Goal: Entertainment & Leisure: Browse casually

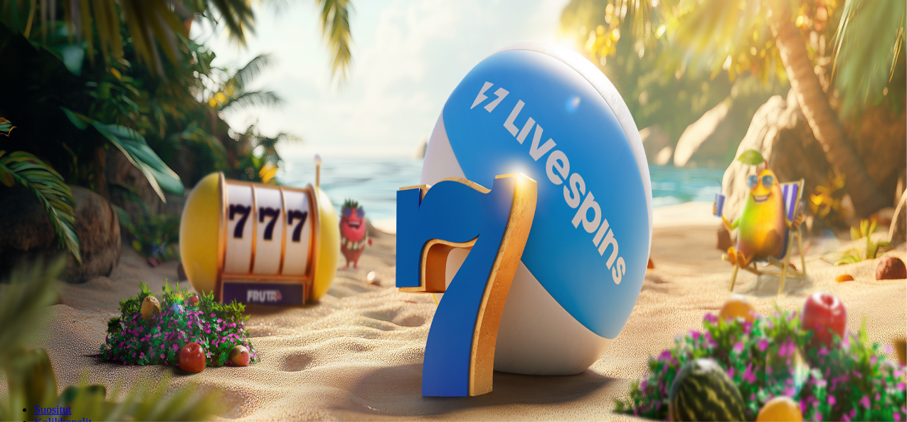
click at [75, 59] on button "Kirjaudu" at bounding box center [98, 51] width 46 height 15
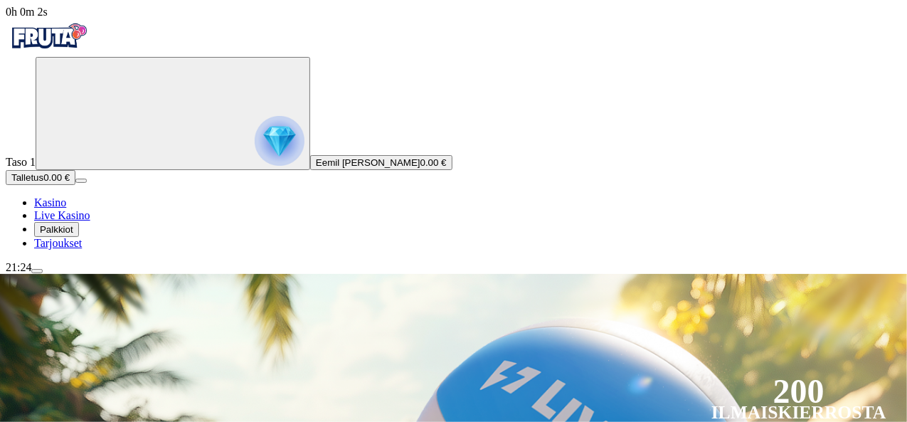
click at [37, 271] on span "menu icon" at bounding box center [37, 271] width 0 height 0
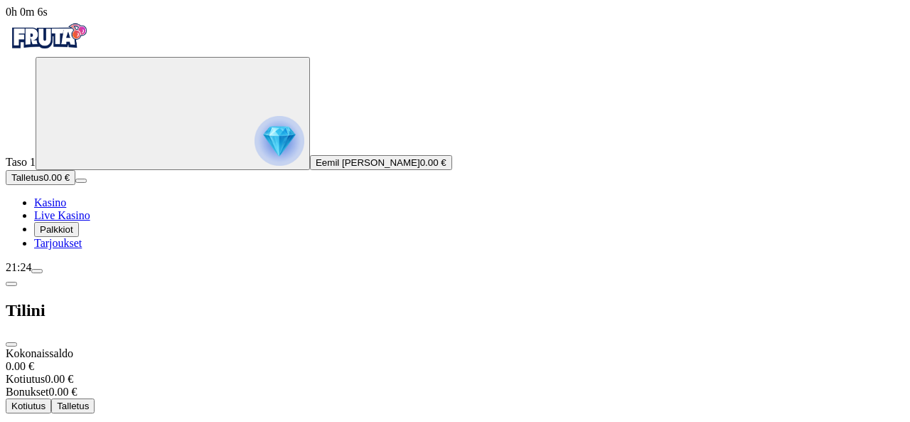
scroll to position [87, 0]
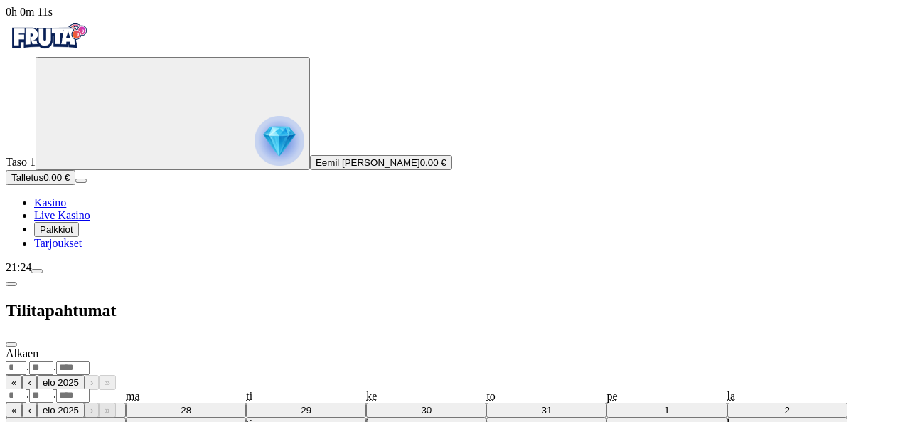
click at [50, 404] on select "******** ********" at bounding box center [28, 410] width 44 height 12
click at [11, 284] on span "chevron-left icon" at bounding box center [11, 284] width 0 height 0
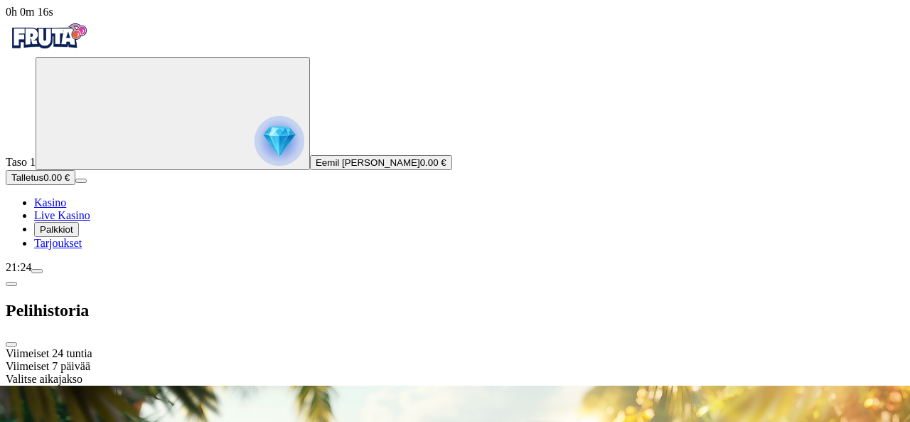
click at [343, 347] on div "Viimeiset 24 tuntia" at bounding box center [455, 353] width 899 height 13
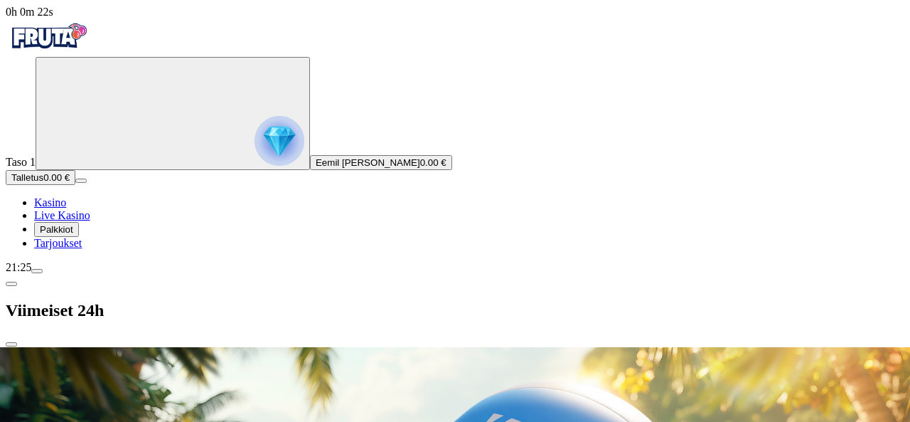
click at [11, 284] on span "chevron-left icon" at bounding box center [11, 284] width 0 height 0
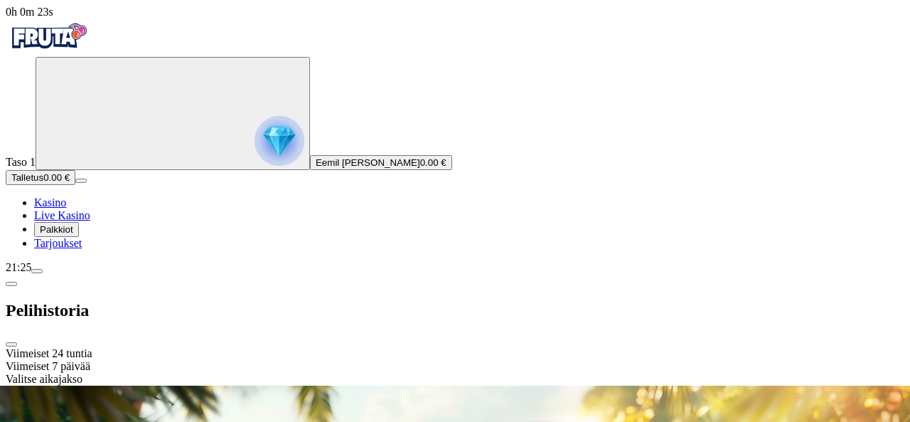
click at [11, 284] on span "chevron-left icon" at bounding box center [11, 284] width 0 height 0
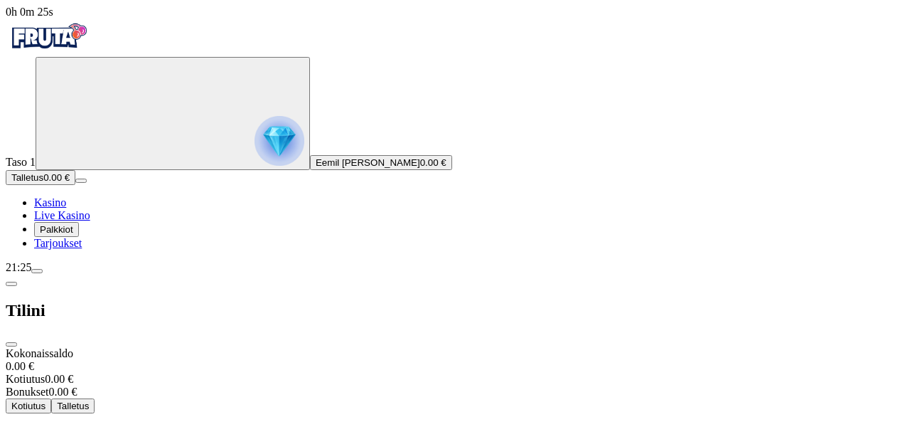
scroll to position [97, 0]
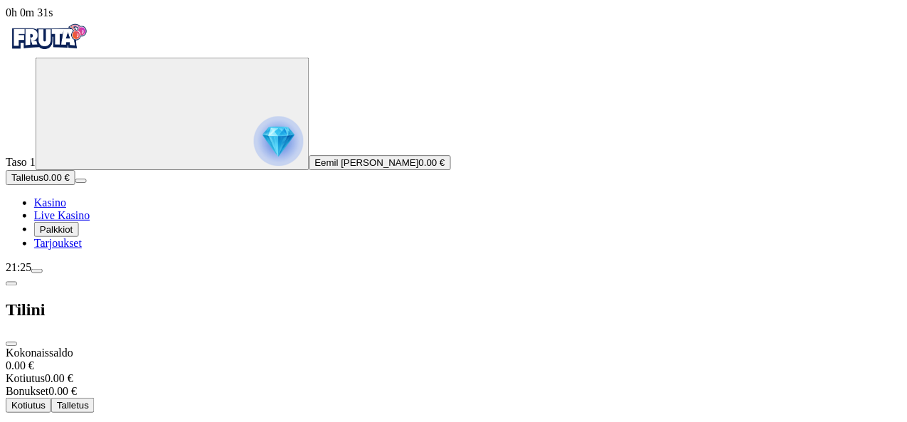
scroll to position [0, 0]
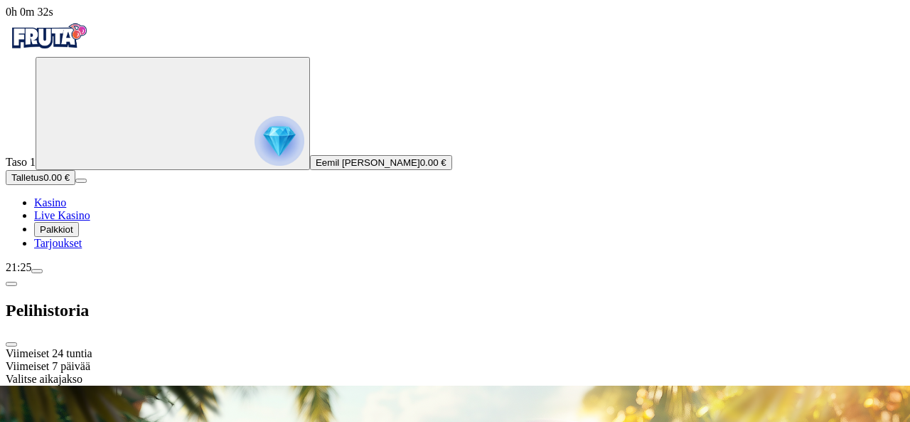
click at [11, 284] on span "chevron-left icon" at bounding box center [11, 284] width 0 height 0
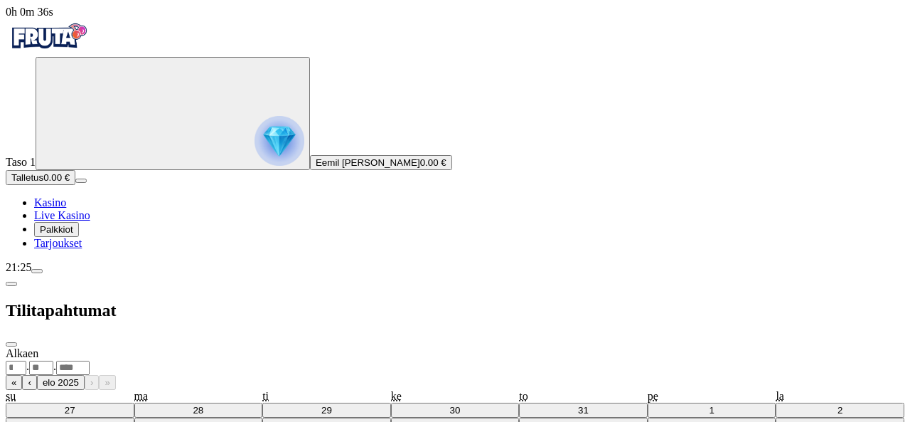
click at [360, 347] on div "Alkaen . . « ‹ [DATE] › » su ma ti ke to pe la 27 28 29 30 31 1 2 3 4 5 6 7 8 9…" at bounding box center [455, 419] width 899 height 145
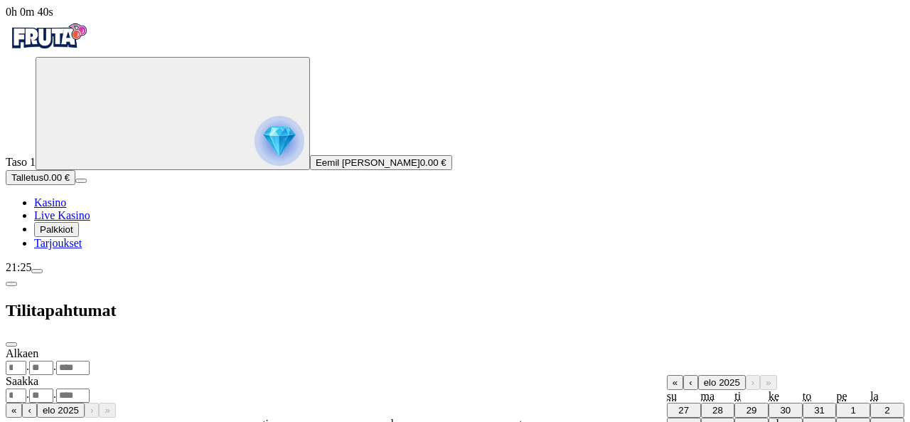
click at [851, 405] on abbr "1" at bounding box center [853, 410] width 5 height 11
type input "*"
type input "****"
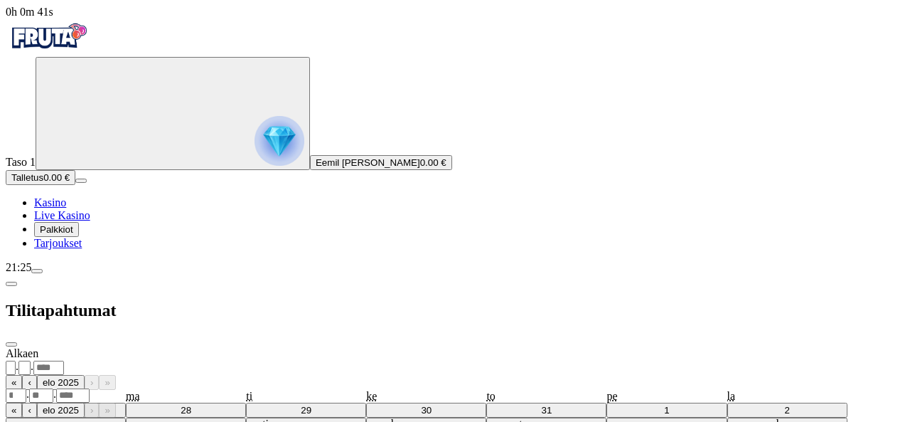
click at [383, 388] on div ". ." at bounding box center [455, 395] width 899 height 15
type input "**"
type input "*"
type input "****"
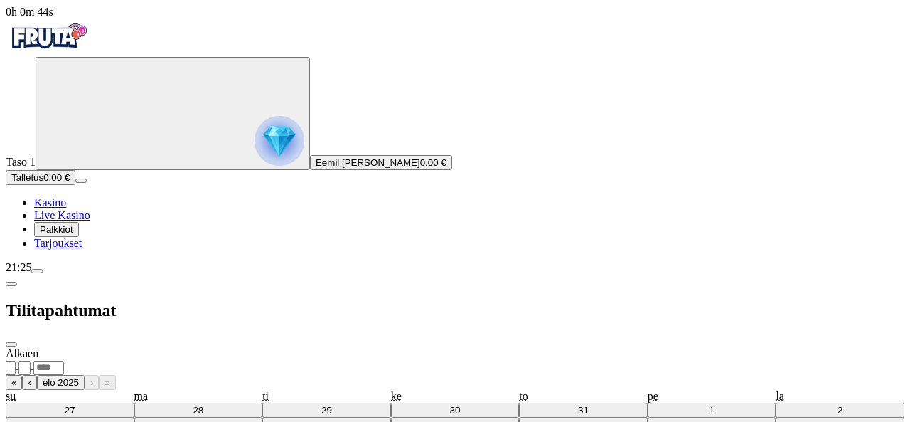
click at [11, 344] on span "close icon" at bounding box center [11, 344] width 0 height 0
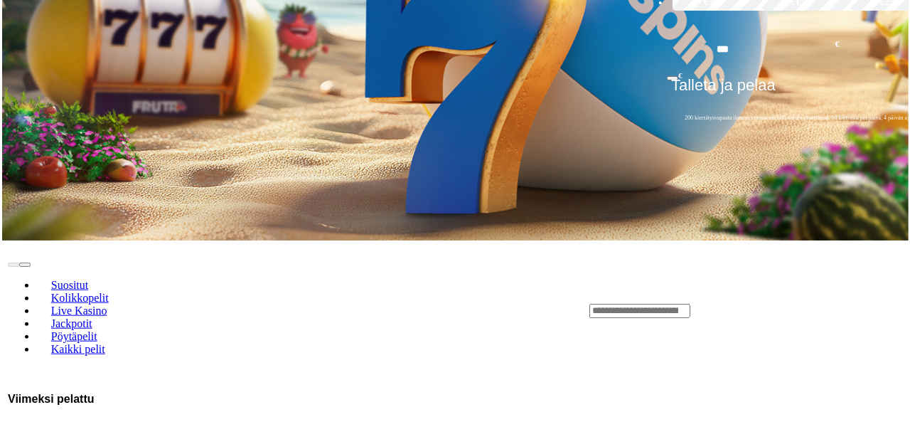
scroll to position [488, 0]
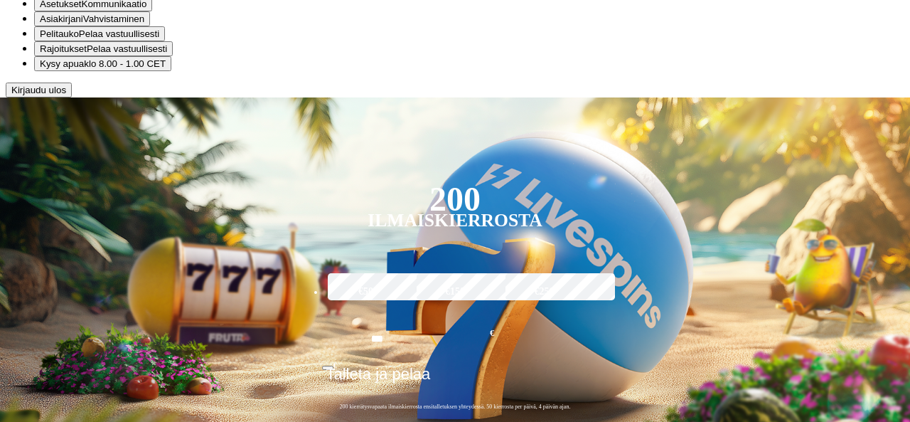
scroll to position [109, 0]
click at [166, 69] on span "klo 8.00 - 1.00 CET" at bounding box center [125, 63] width 82 height 11
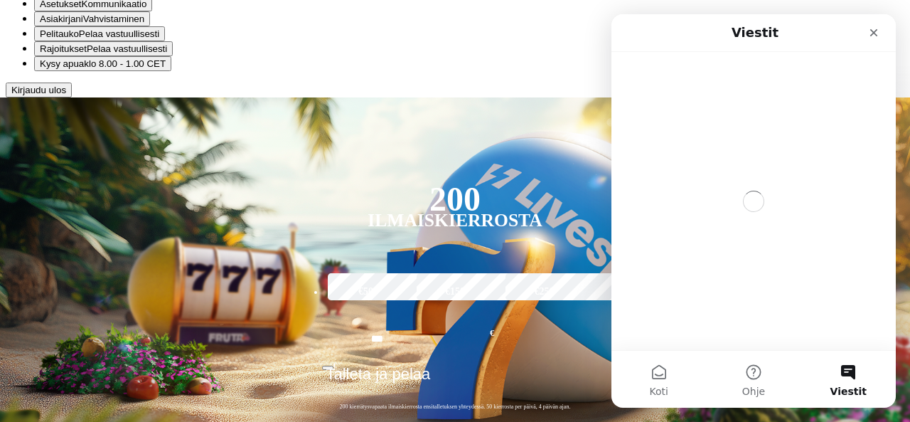
scroll to position [0, 0]
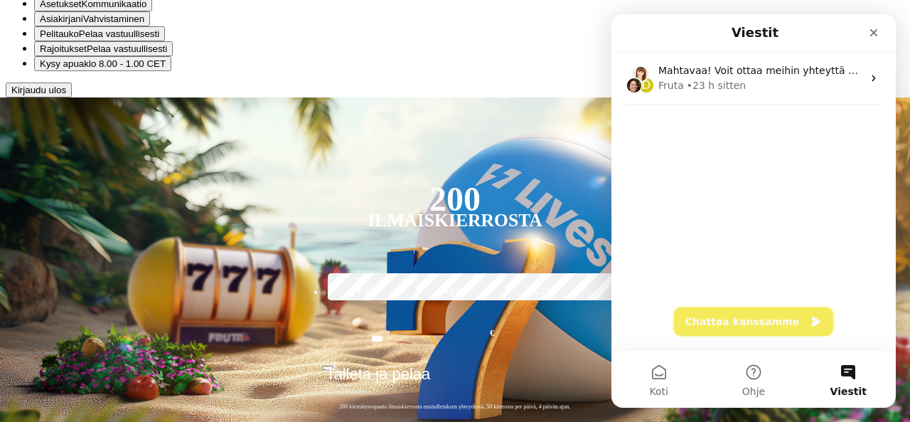
click at [735, 316] on button "Chattaa kanssamme" at bounding box center [753, 321] width 159 height 28
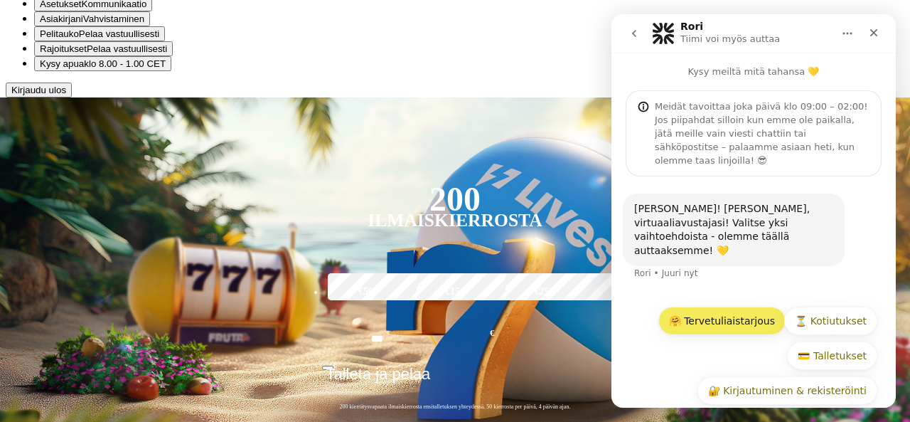
click at [744, 306] on button "🤗 Tervetuliaistarjous" at bounding box center [721, 320] width 127 height 28
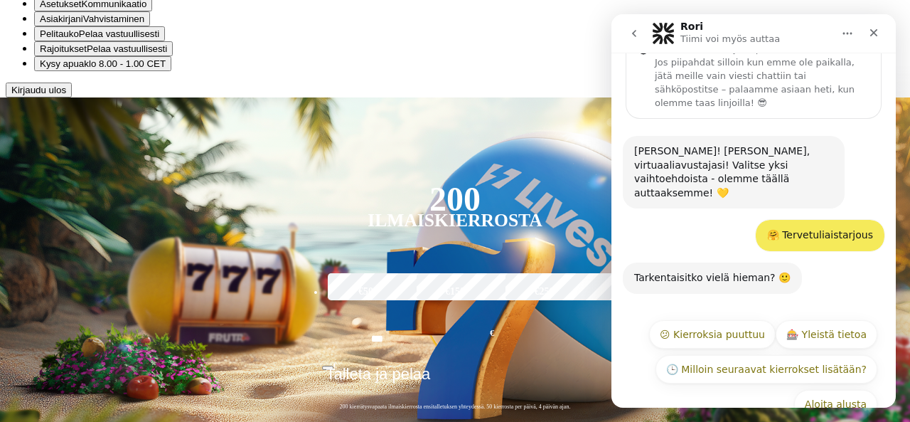
scroll to position [63, 0]
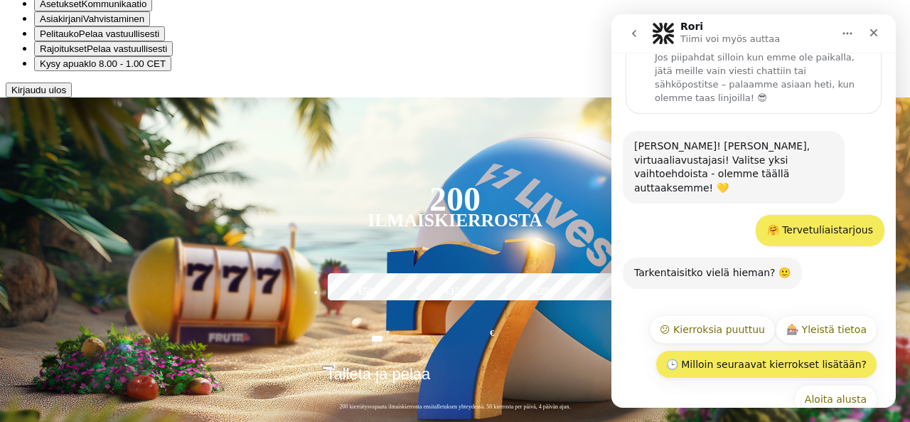
click at [756, 350] on button "🕒 Milloin seuraavat kierrokset lisätään?" at bounding box center [767, 364] width 222 height 28
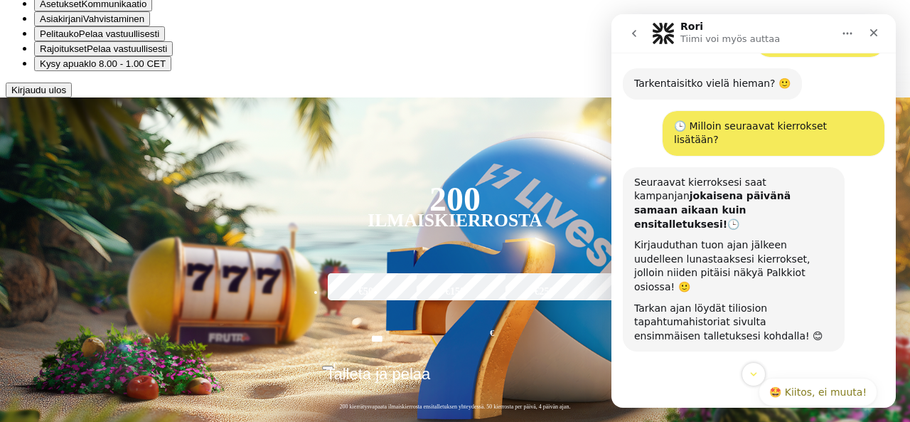
scroll to position [273, 0]
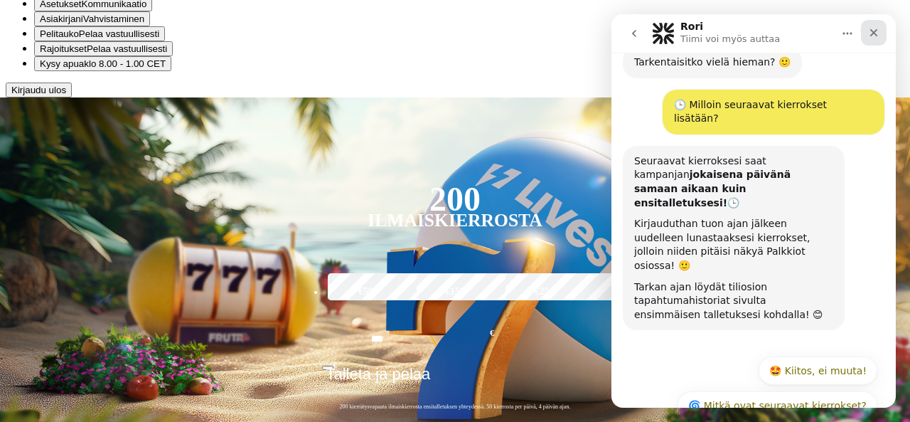
click at [879, 22] on div "Sulje" at bounding box center [874, 33] width 26 height 26
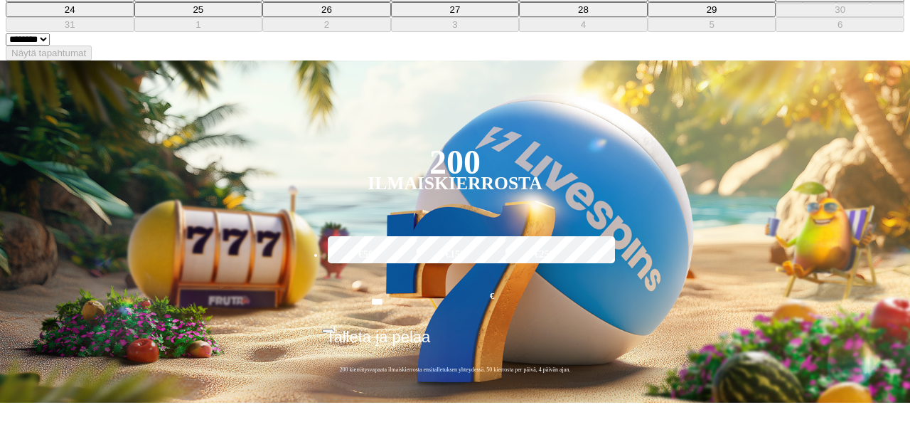
type input "*"
type input "****"
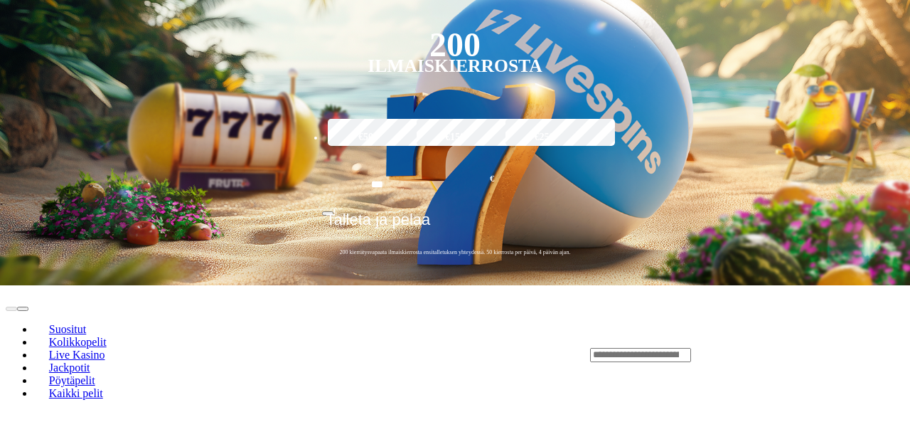
click at [848, 15] on abbr "29" at bounding box center [853, 9] width 11 height 11
type input "**"
type input "*"
type input "****"
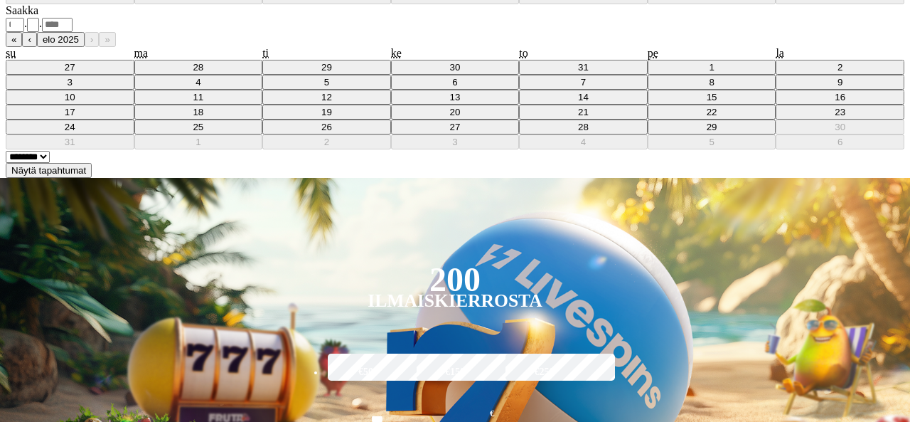
click at [92, 178] on button "Näytä tapahtumat" at bounding box center [49, 170] width 86 height 15
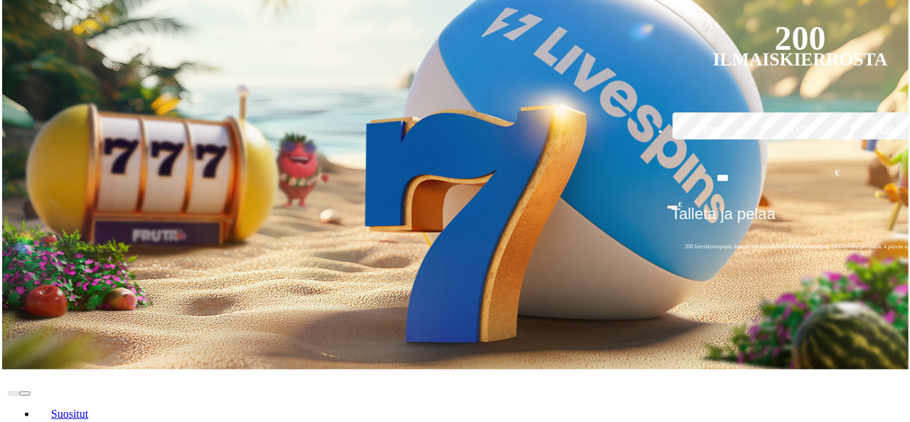
scroll to position [357, 0]
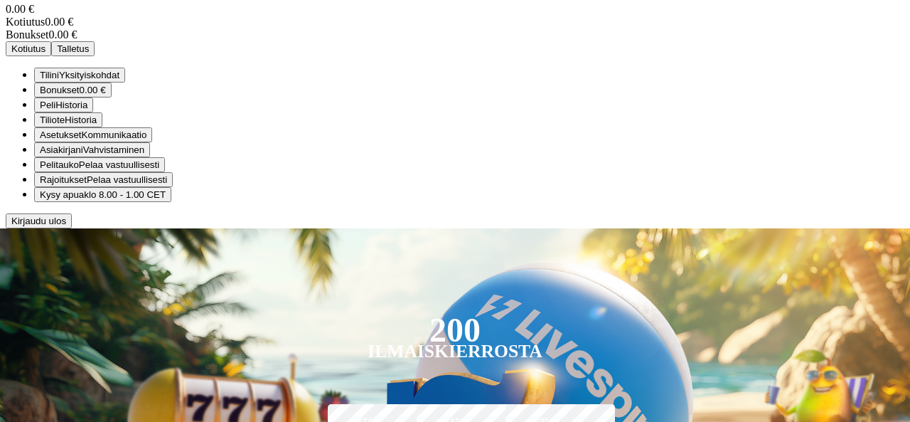
scroll to position [114, 0]
click at [72, 228] on button "Kirjaudu ulos" at bounding box center [39, 220] width 66 height 15
click at [66, 226] on span "Kirjaudu ulos" at bounding box center [38, 220] width 55 height 11
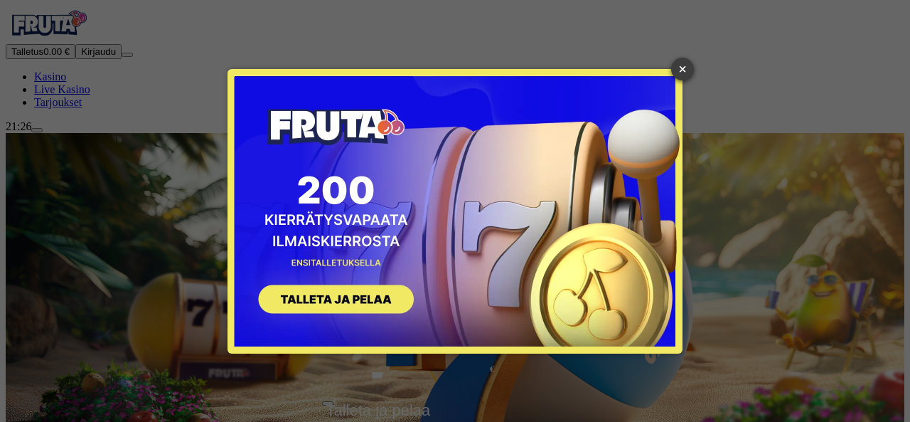
click at [689, 70] on link "×" at bounding box center [682, 69] width 23 height 23
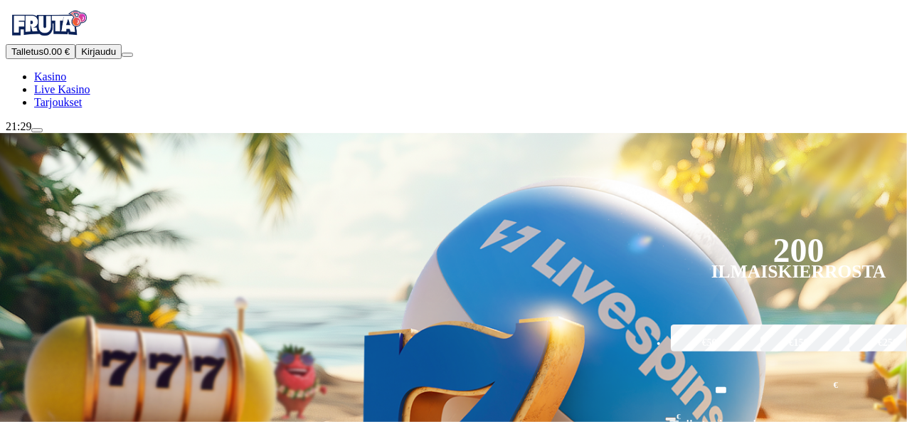
click at [81, 57] on span "Kirjaudu" at bounding box center [98, 51] width 35 height 11
click at [82, 108] on span "Tarjoukset" at bounding box center [58, 102] width 48 height 12
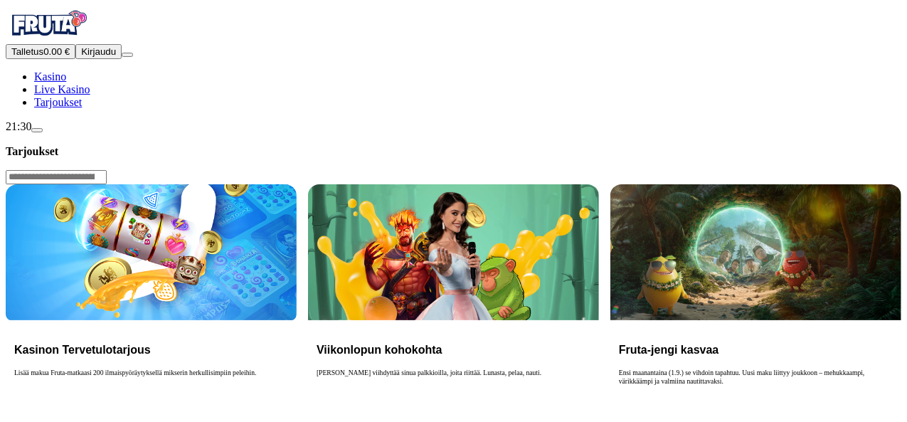
click at [107, 59] on button "Kirjaudu" at bounding box center [98, 51] width 46 height 15
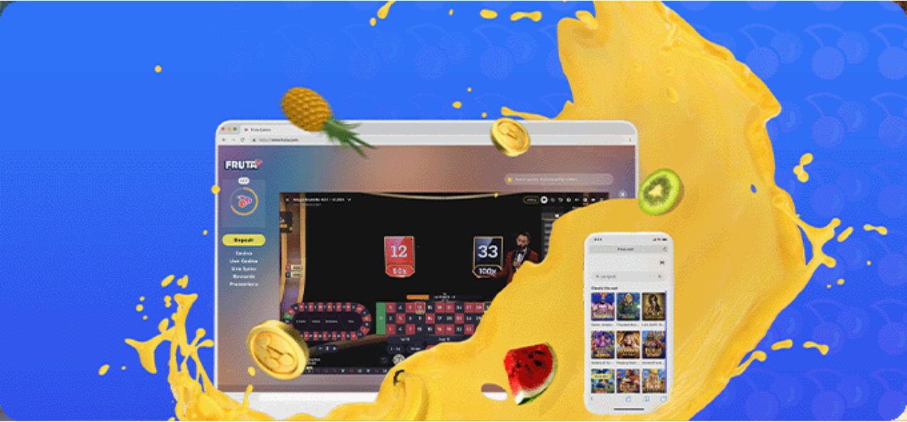
scroll to position [114, 0]
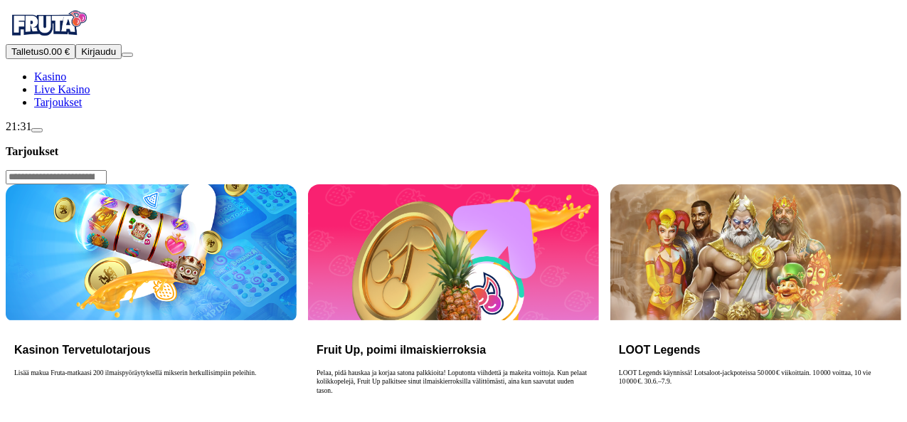
click at [114, 59] on button "Kirjaudu" at bounding box center [98, 51] width 46 height 15
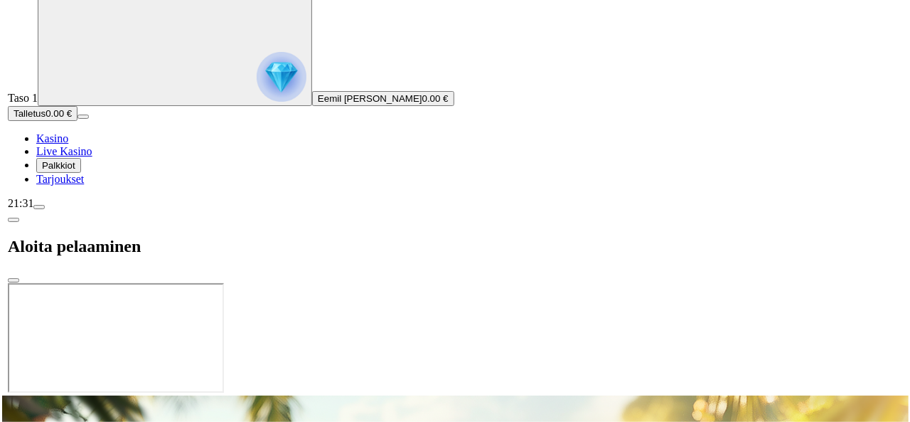
scroll to position [70, 0]
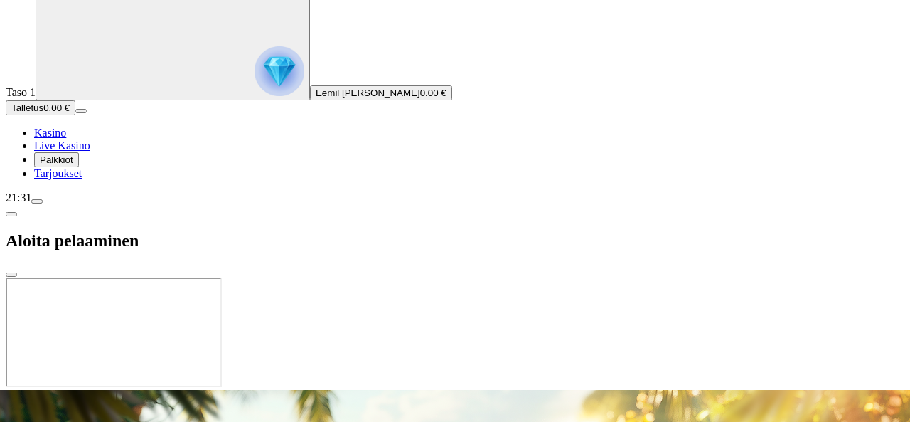
click at [648, 390] on div at bounding box center [455, 390] width 899 height 0
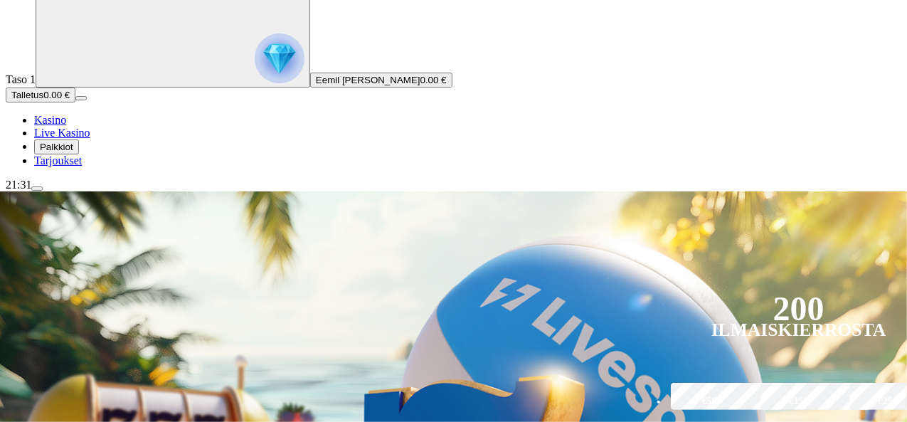
click at [37, 188] on span "menu icon" at bounding box center [37, 188] width 0 height 0
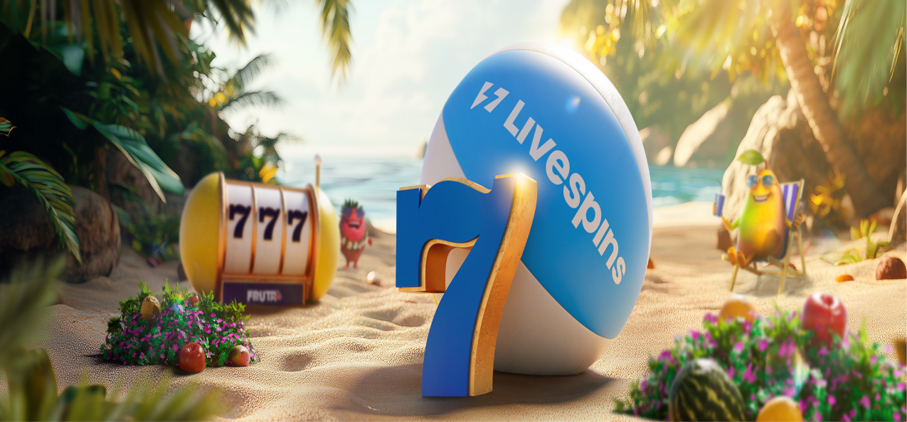
click at [37, 271] on span "menu icon" at bounding box center [37, 271] width 0 height 0
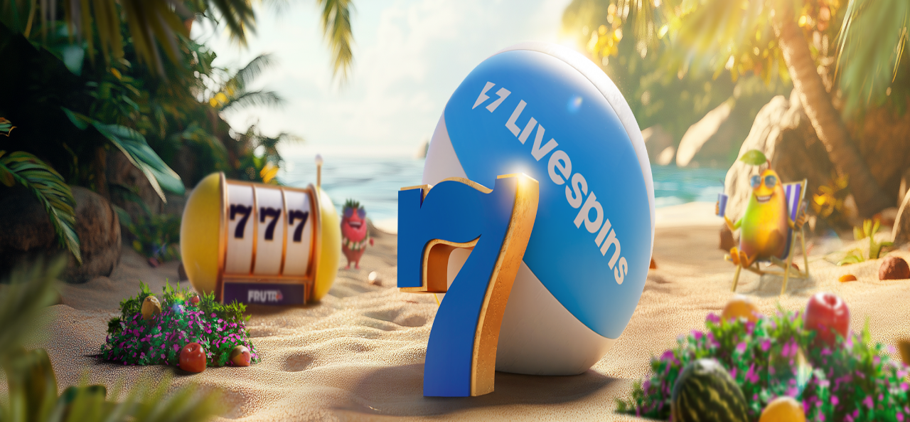
scroll to position [68, 0]
click at [282, 347] on div "😭 Tyhjää täynnä. Laatikko on nyt tyhjä, mutta uudet bonukset ovat pian tulossa.…" at bounding box center [455, 412] width 899 height 131
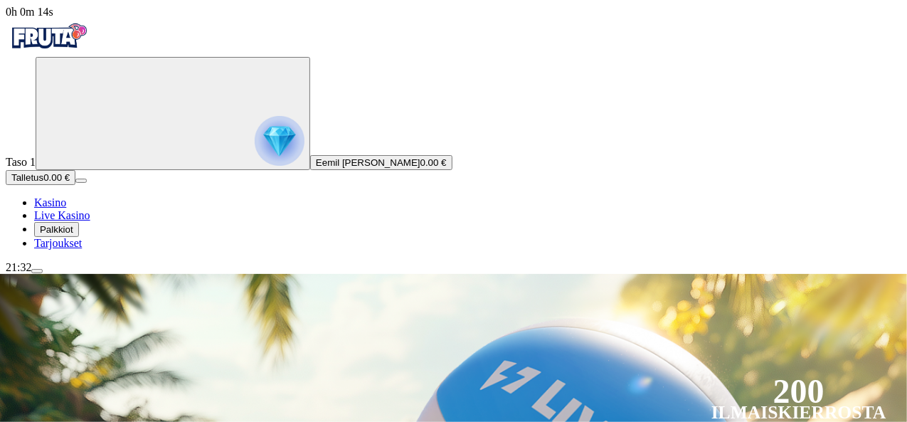
click at [37, 271] on span "menu icon" at bounding box center [37, 271] width 0 height 0
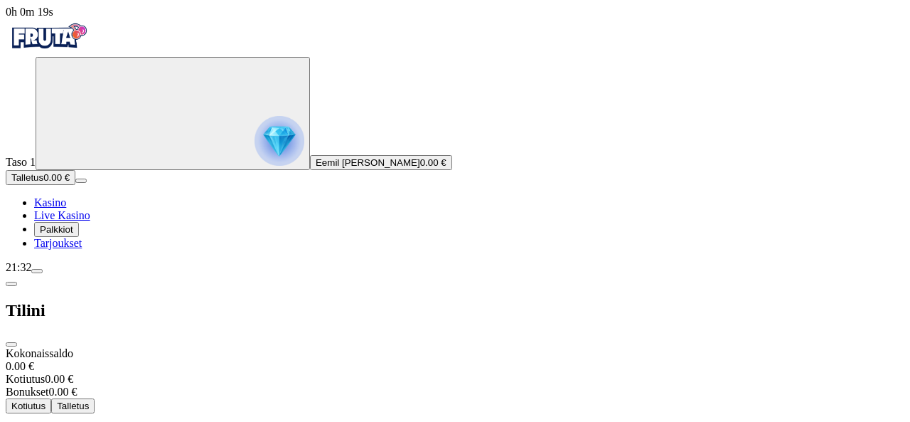
click at [53, 18] on span "0h 0m 19s" at bounding box center [30, 12] width 48 height 12
click at [53, 18] on span "0h 0m 20s" at bounding box center [30, 12] width 48 height 12
click at [102, 274] on div "21:32" at bounding box center [455, 267] width 899 height 13
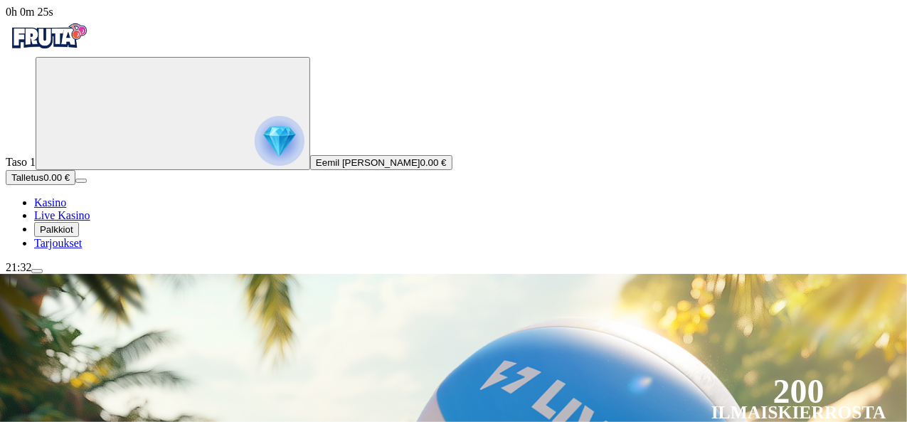
click at [255, 159] on img "Primary" at bounding box center [280, 141] width 50 height 50
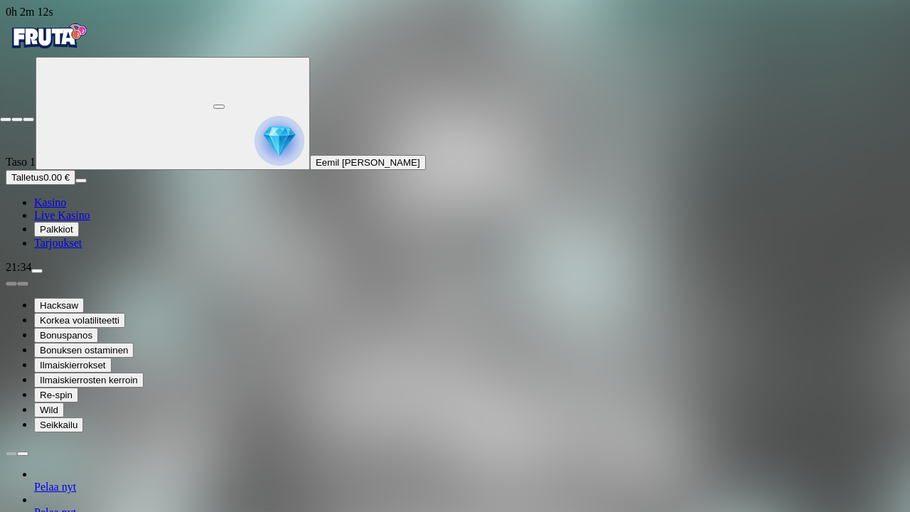
click at [6, 119] on span "close icon" at bounding box center [6, 119] width 0 height 0
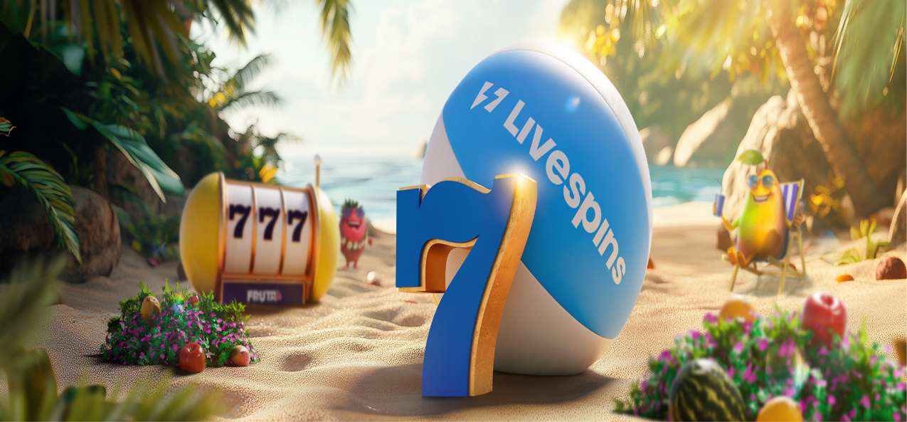
click at [36, 170] on div "Taso 1 Eemil Jonatan Moisio 0.73 €" at bounding box center [453, 113] width 895 height 113
click at [255, 166] on img "Primary" at bounding box center [280, 141] width 50 height 50
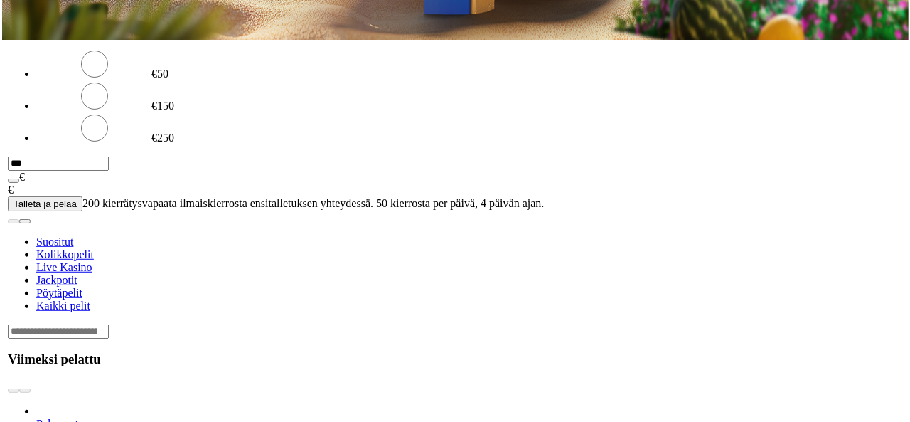
scroll to position [764, 0]
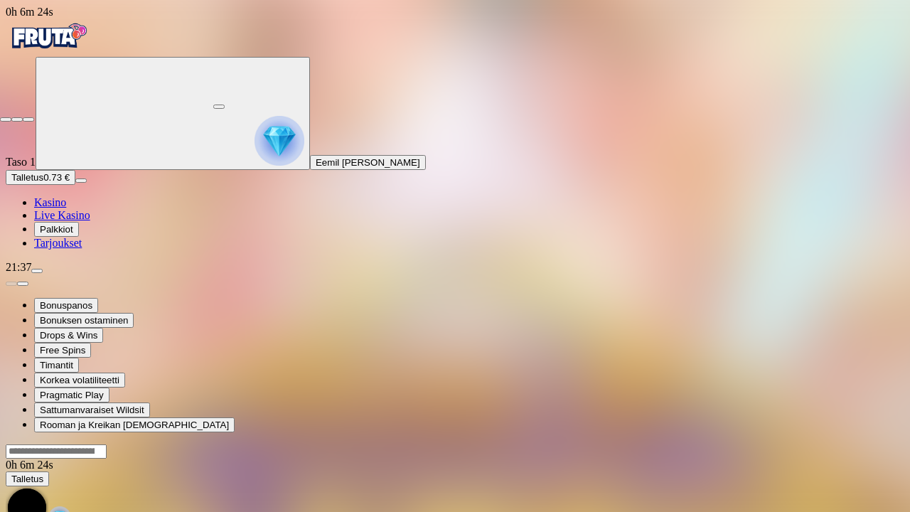
click at [6, 119] on span "close icon" at bounding box center [6, 119] width 0 height 0
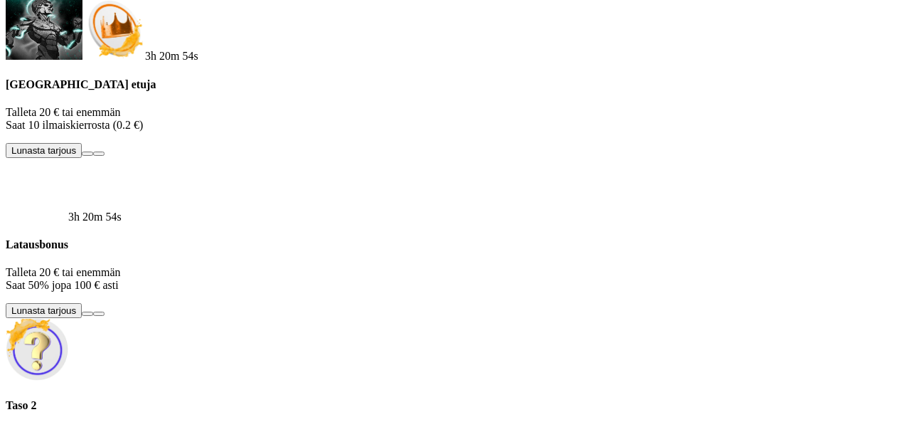
scroll to position [316, 0]
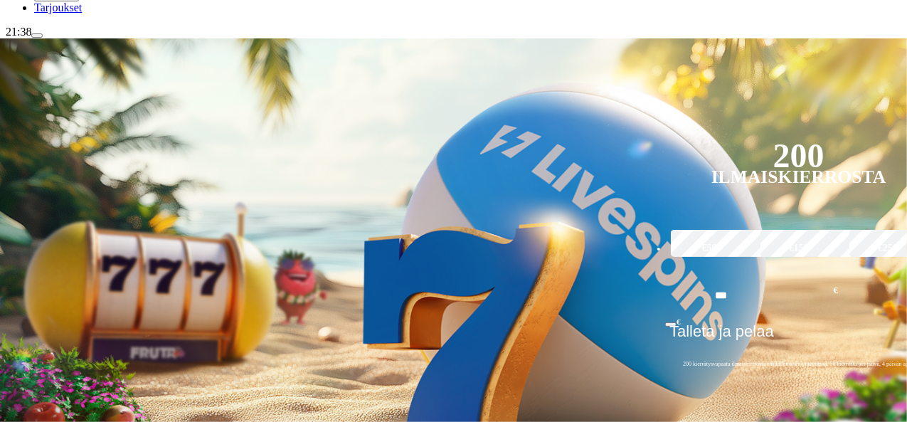
scroll to position [237, 0]
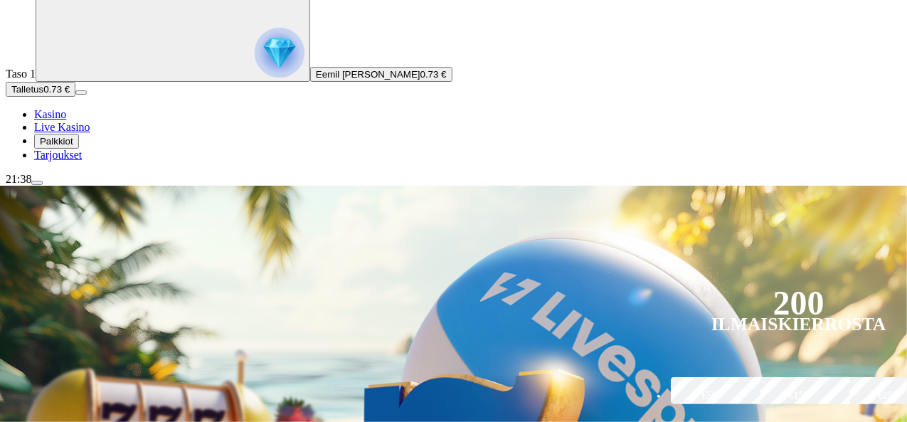
scroll to position [251, 0]
type input "**"
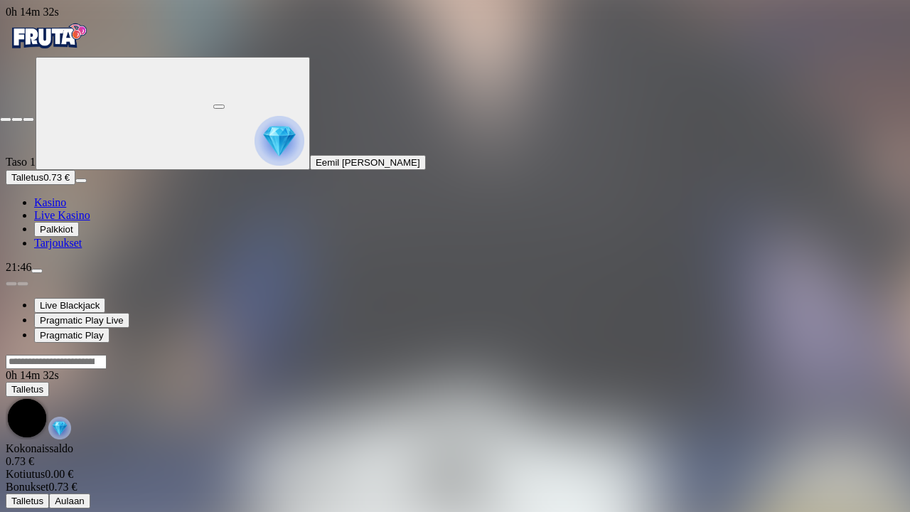
click at [6, 119] on span "close icon" at bounding box center [6, 119] width 0 height 0
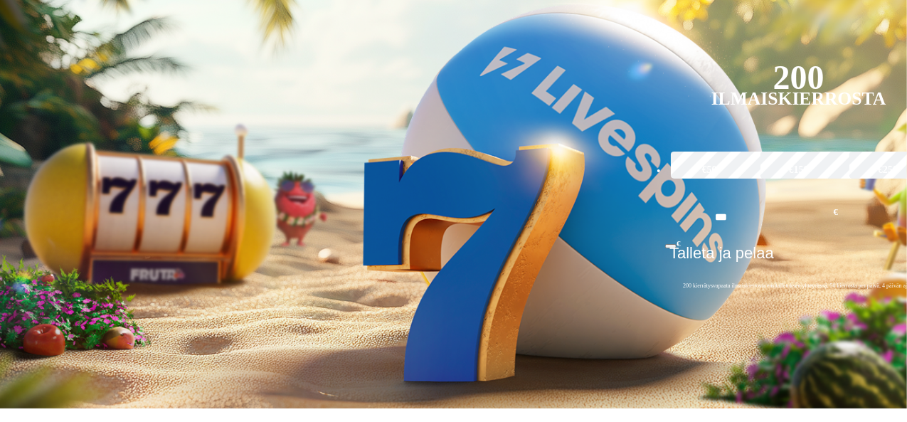
scroll to position [319, 0]
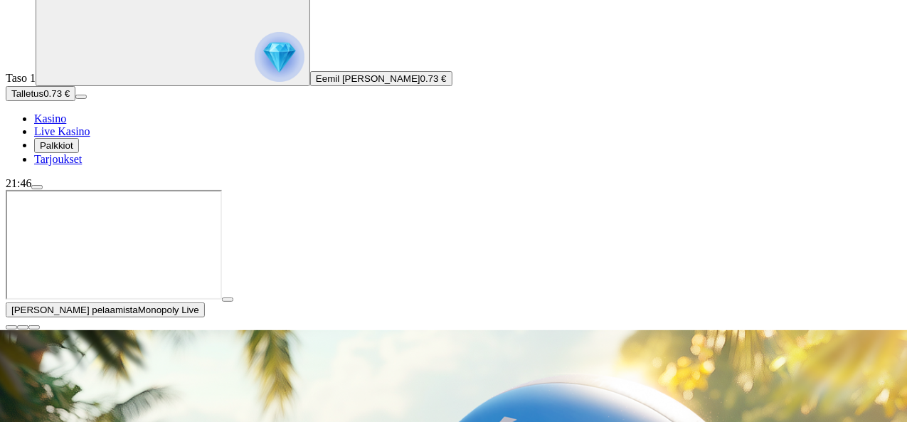
scroll to position [137, 0]
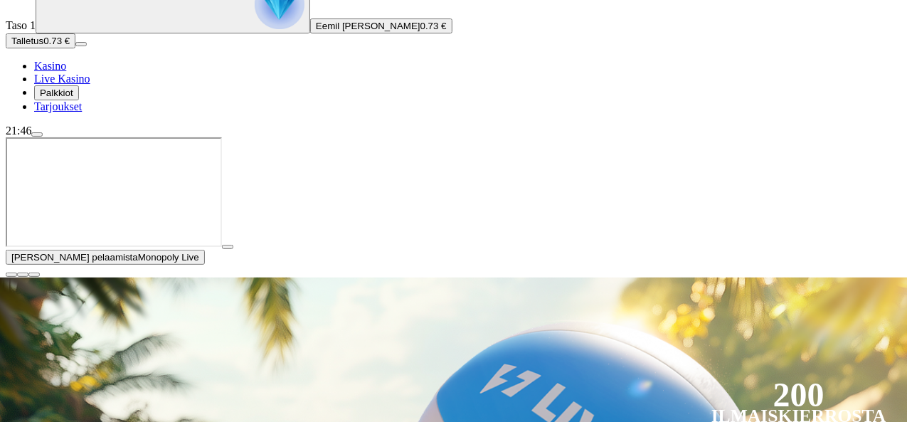
click at [11, 274] on span "close icon" at bounding box center [11, 274] width 0 height 0
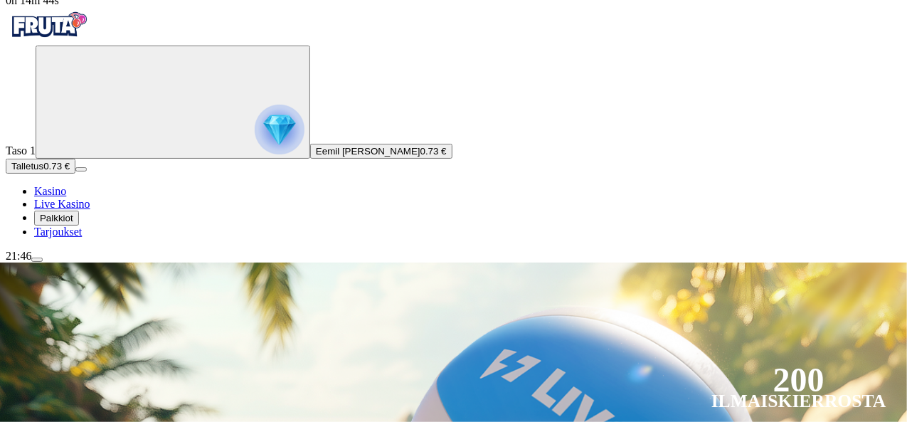
scroll to position [0, 0]
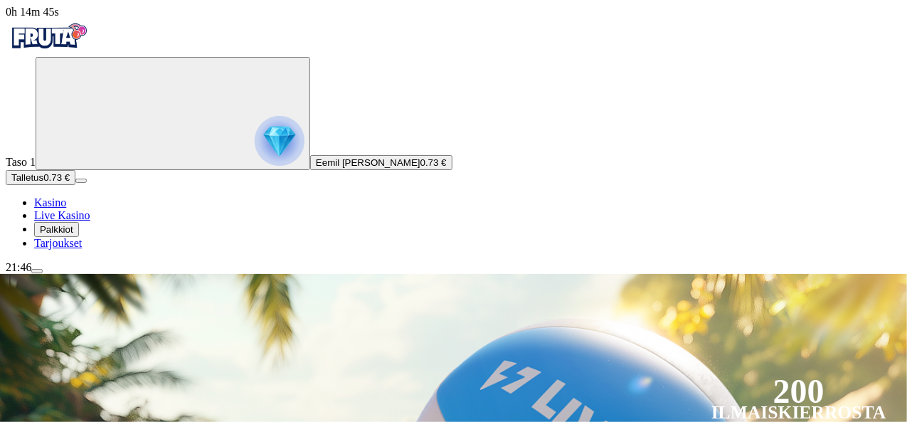
type input "*****"
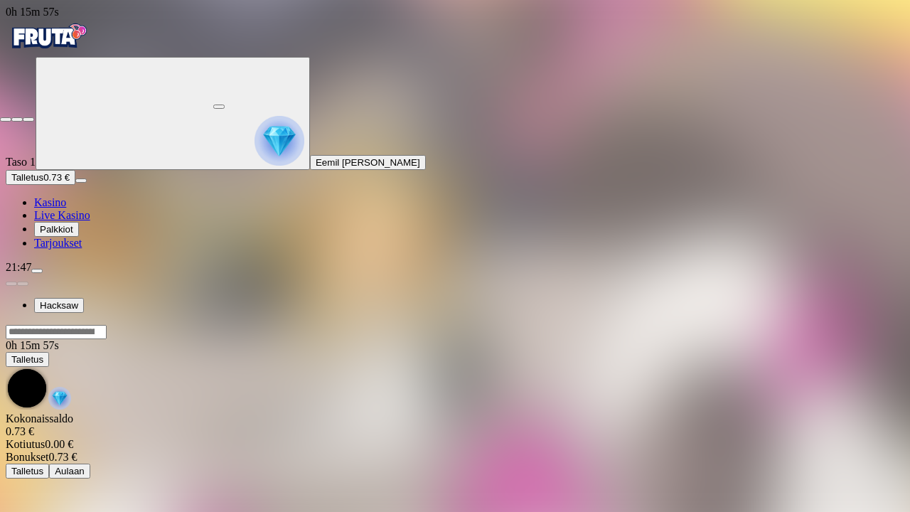
click at [6, 119] on span "close icon" at bounding box center [6, 119] width 0 height 0
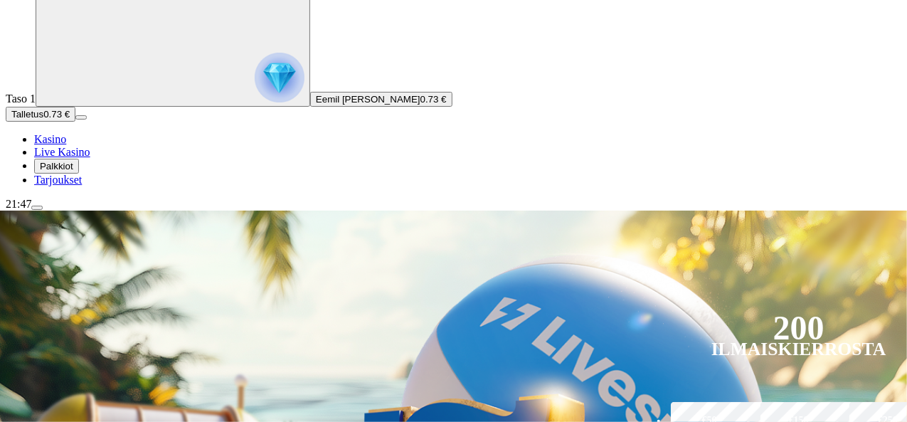
scroll to position [64, 0]
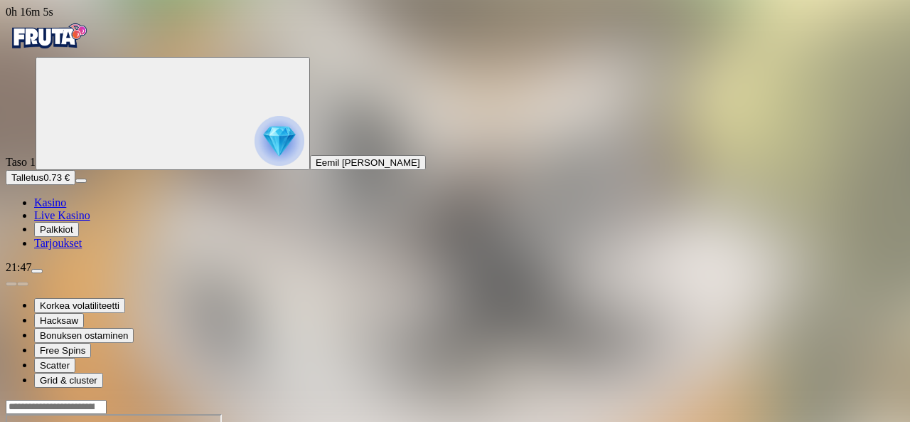
click at [107, 400] on input "Search" at bounding box center [56, 407] width 101 height 14
type input "***"
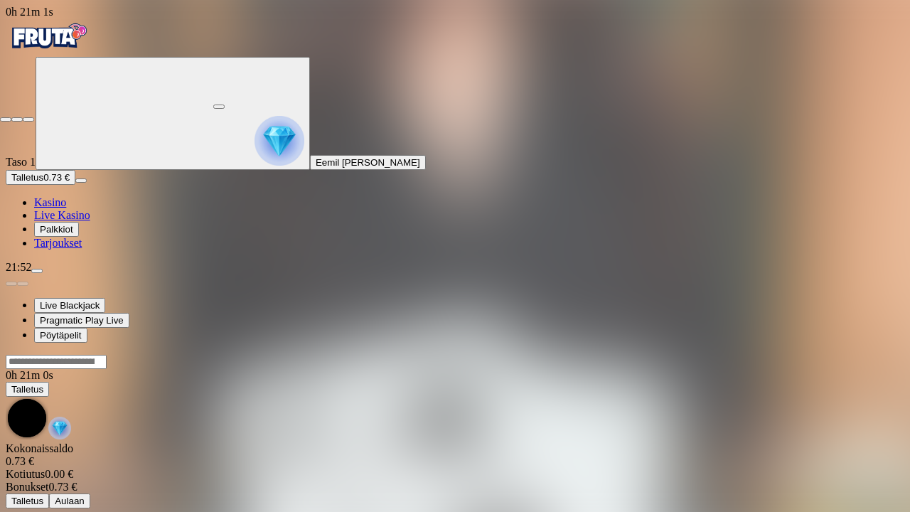
click at [6, 119] on span "close icon" at bounding box center [6, 119] width 0 height 0
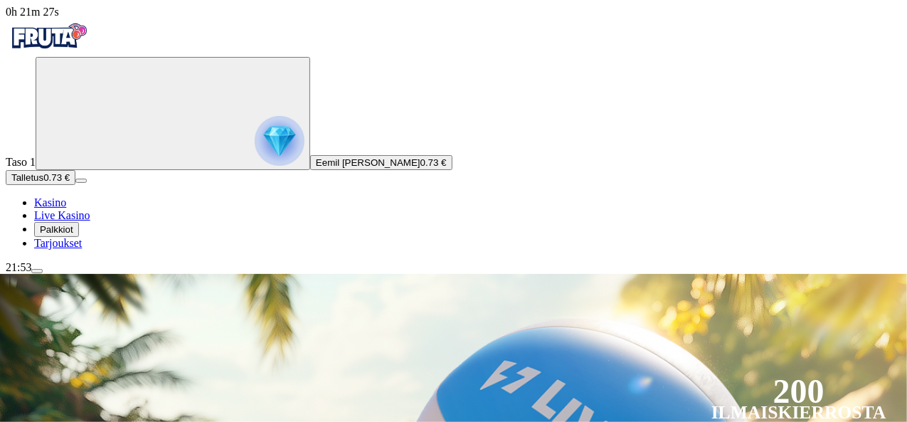
type input "*****"
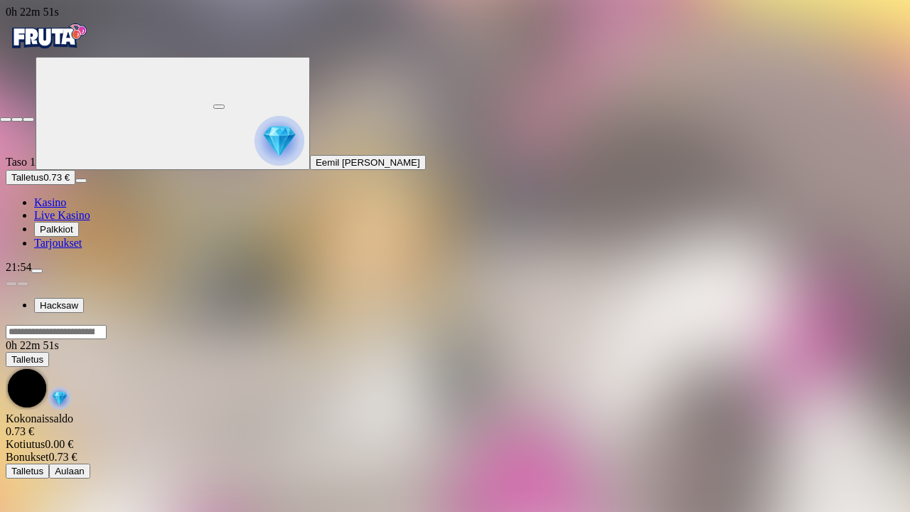
click at [11, 117] on button "button" at bounding box center [5, 119] width 11 height 4
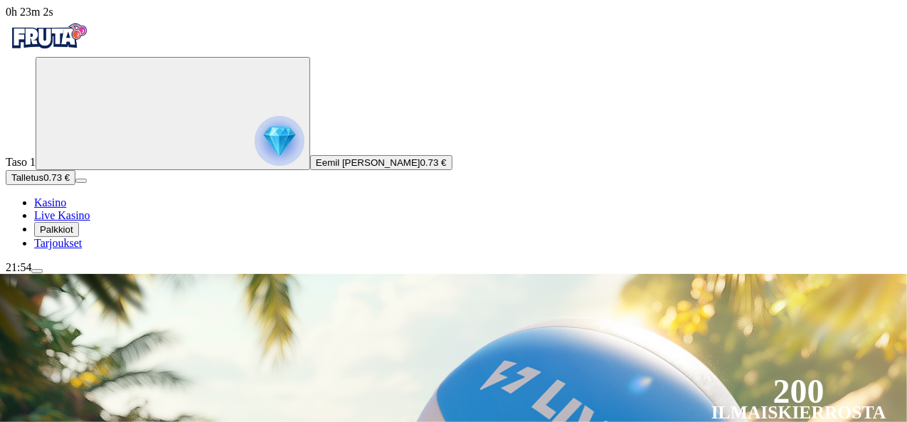
type input "***"
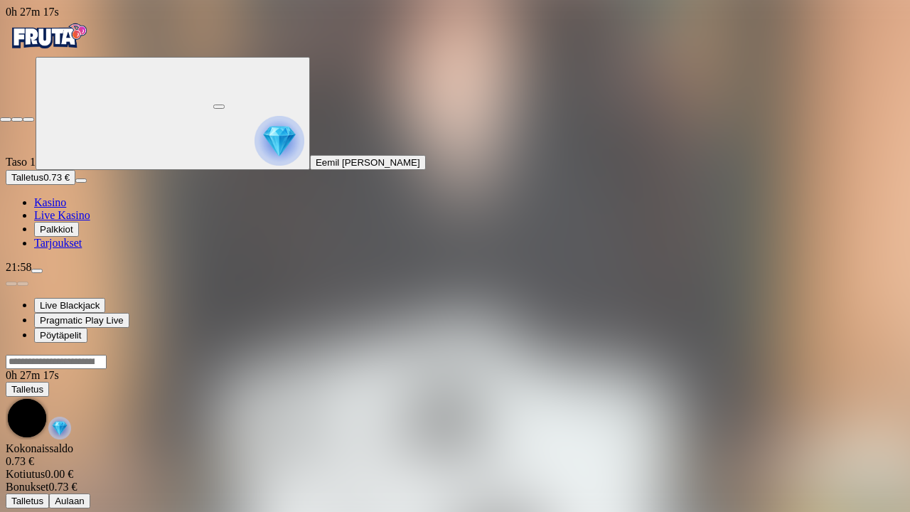
click at [6, 119] on span "close icon" at bounding box center [6, 119] width 0 height 0
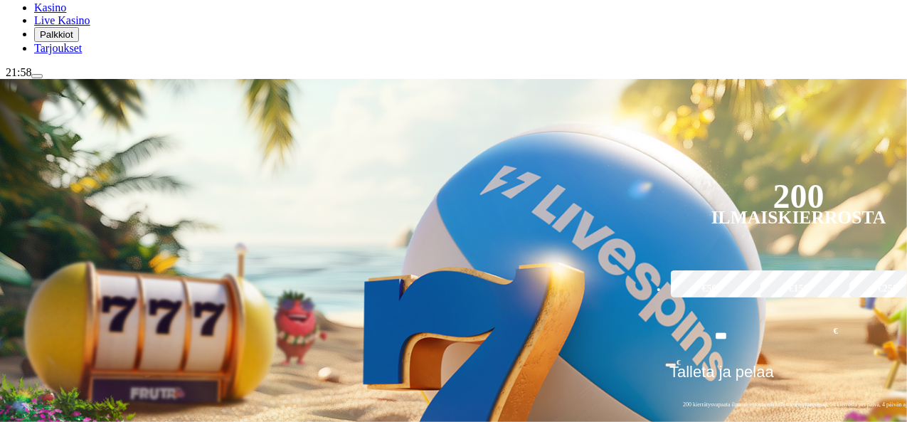
scroll to position [196, 0]
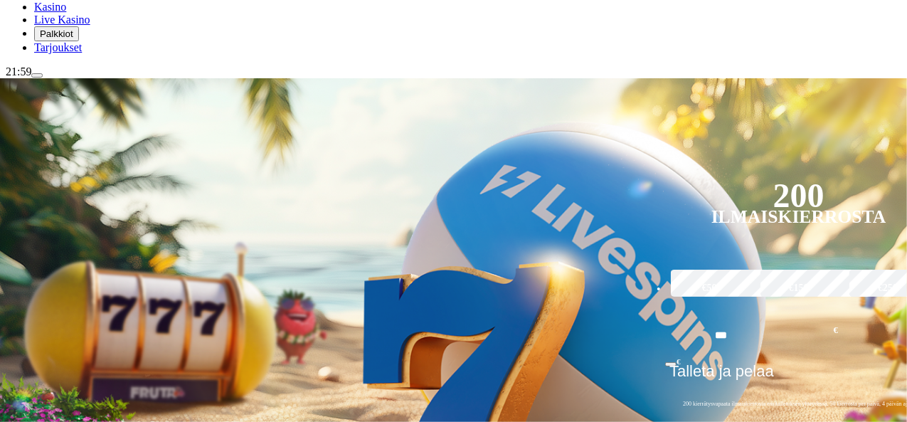
type input "****"
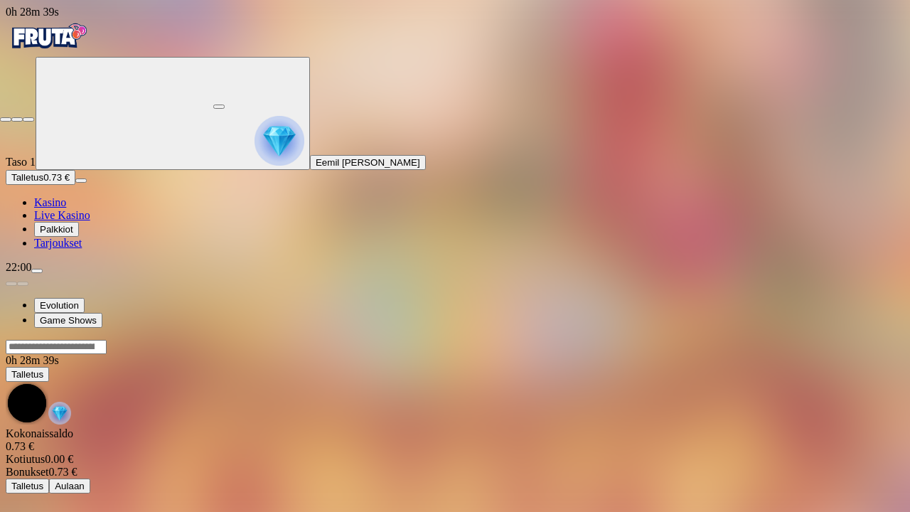
drag, startPoint x: 893, startPoint y: 8, endPoint x: 892, endPoint y: 1, distance: 7.3
drag, startPoint x: 892, startPoint y: 1, endPoint x: 899, endPoint y: 4, distance: 7.9
click at [6, 119] on span "close icon" at bounding box center [6, 119] width 0 height 0
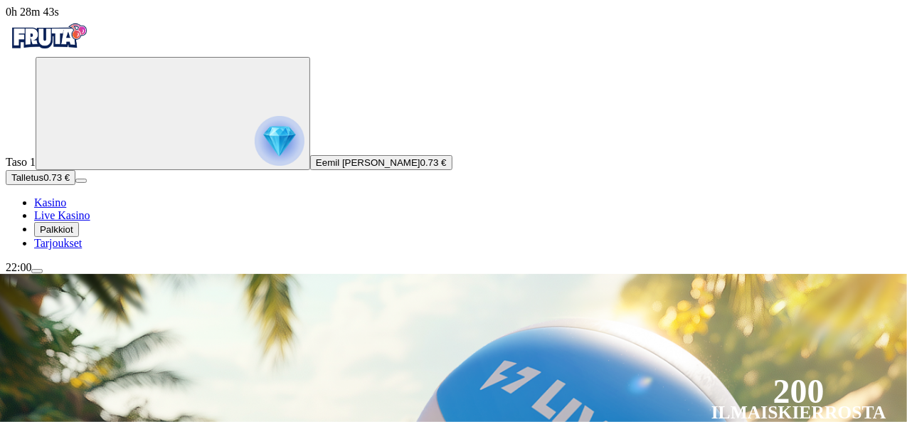
click at [255, 166] on img "Primary" at bounding box center [280, 141] width 50 height 50
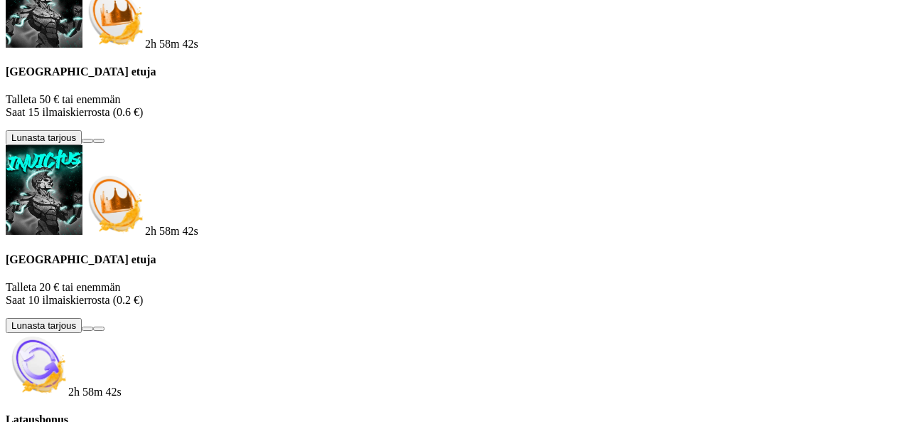
scroll to position [316, 0]
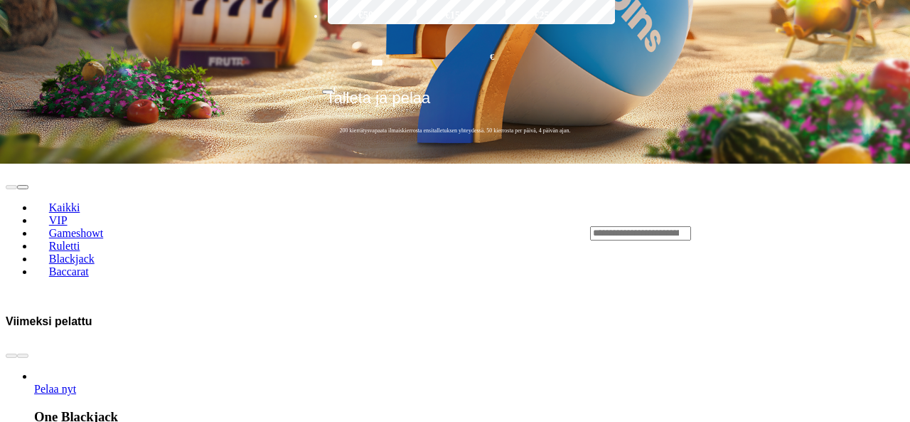
scroll to position [114, 0]
